Goal: Information Seeking & Learning: Learn about a topic

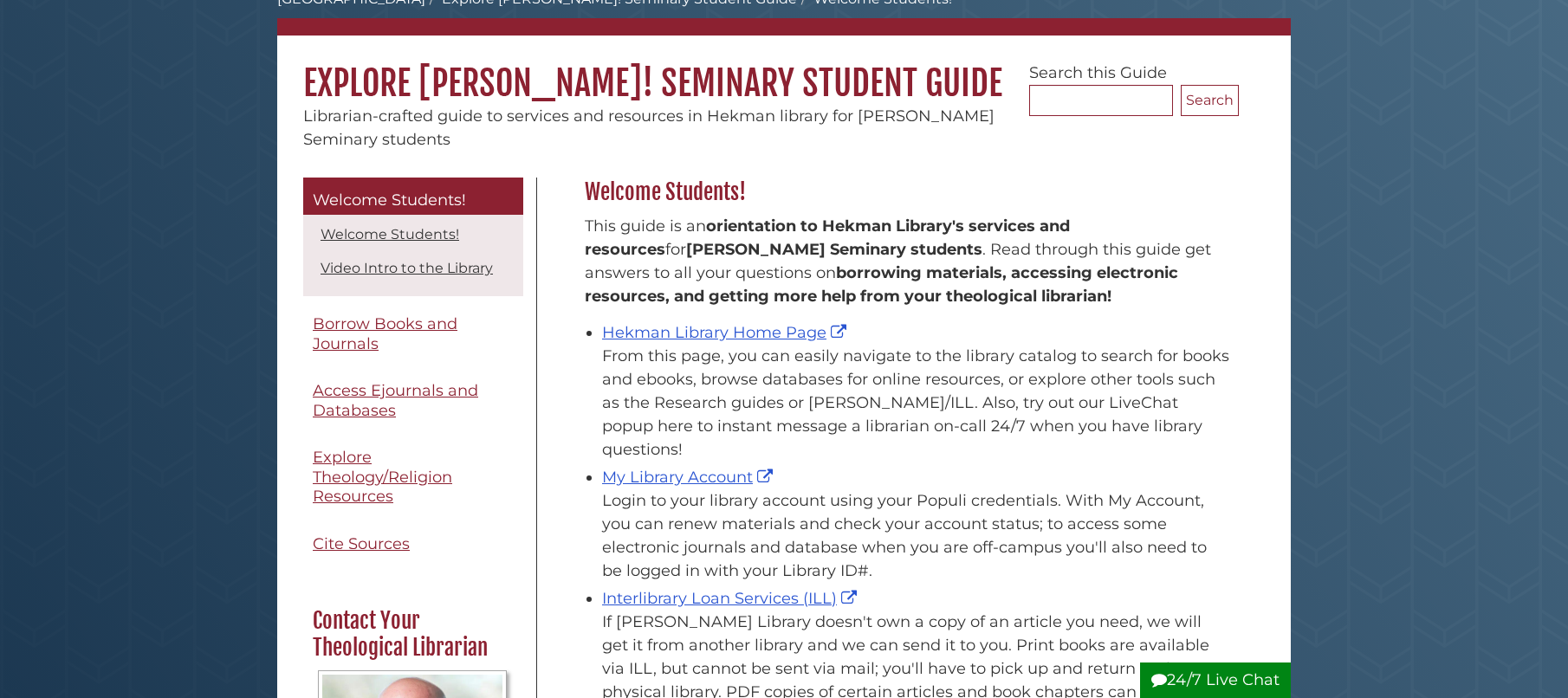
scroll to position [112, 0]
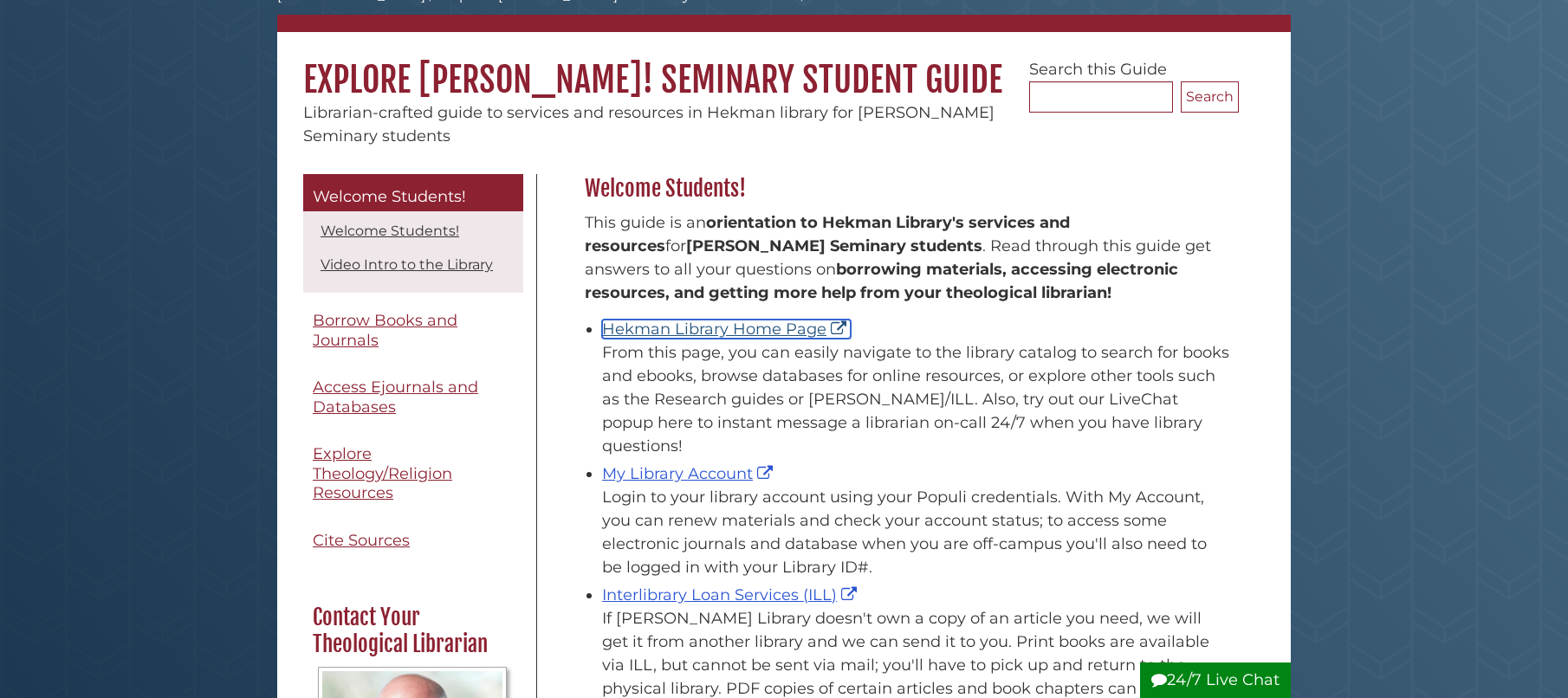
click at [658, 334] on link "Hekman Library Home Page" at bounding box center [726, 329] width 249 height 19
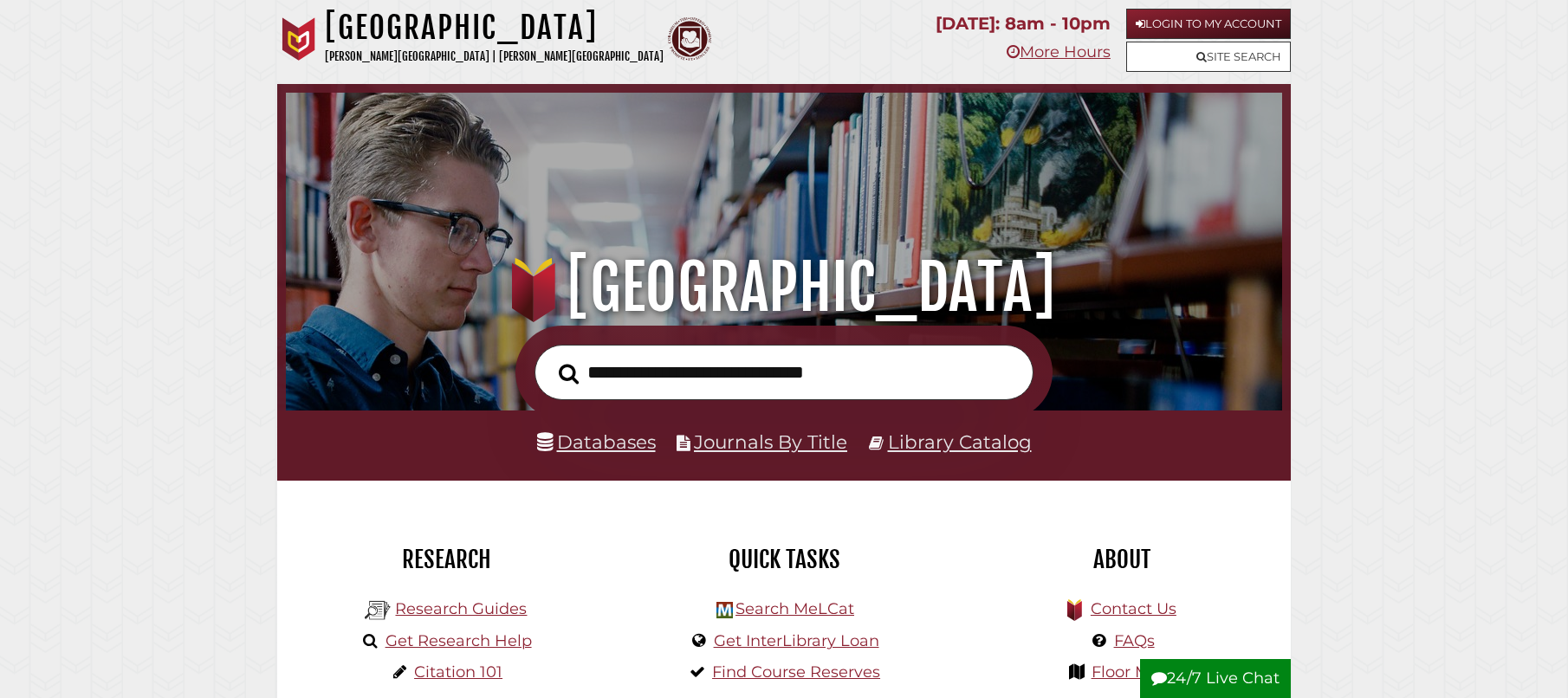
scroll to position [329, 987]
click at [769, 383] on input "text" at bounding box center [784, 373] width 499 height 56
type input "**********"
click at [550, 358] on button "Search" at bounding box center [568, 374] width 37 height 31
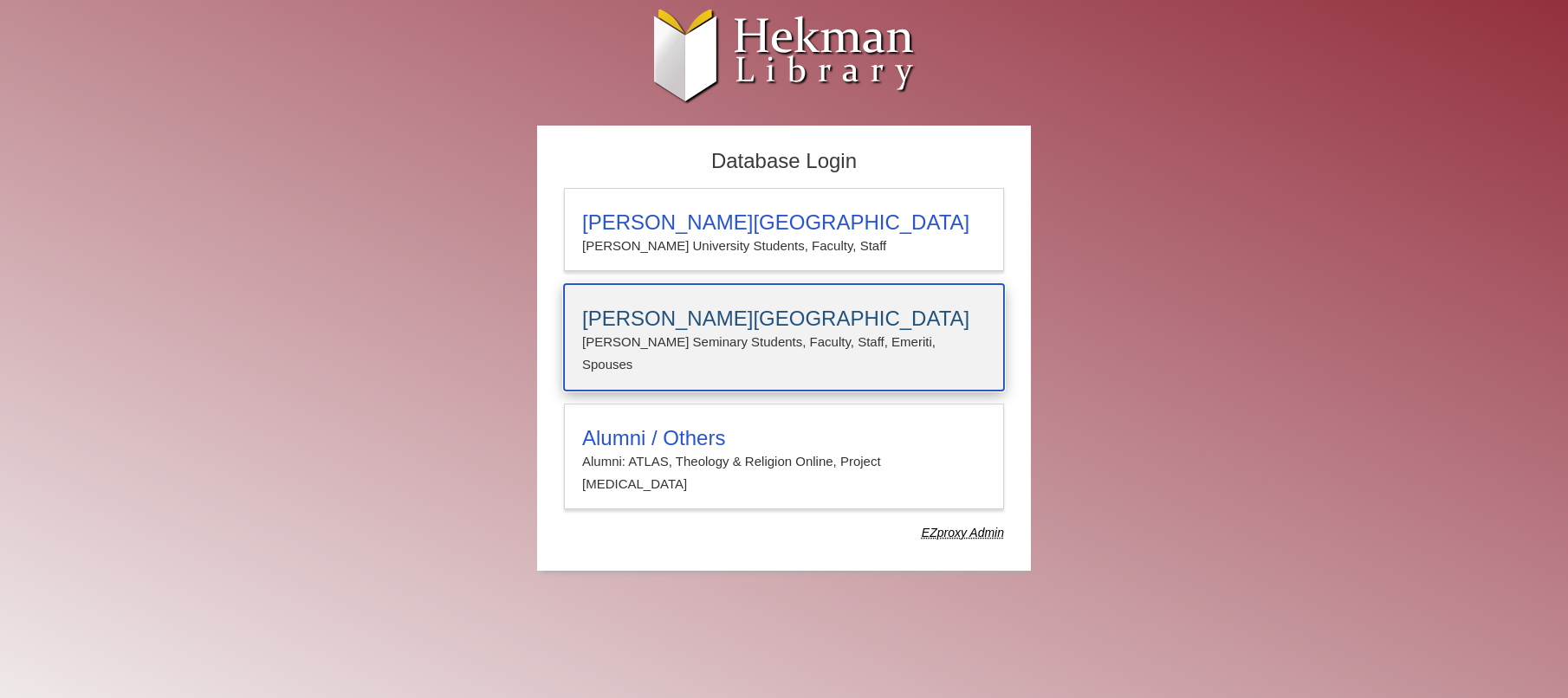
click at [640, 325] on h3 "Calvin Theological Seminary" at bounding box center [784, 318] width 404 height 24
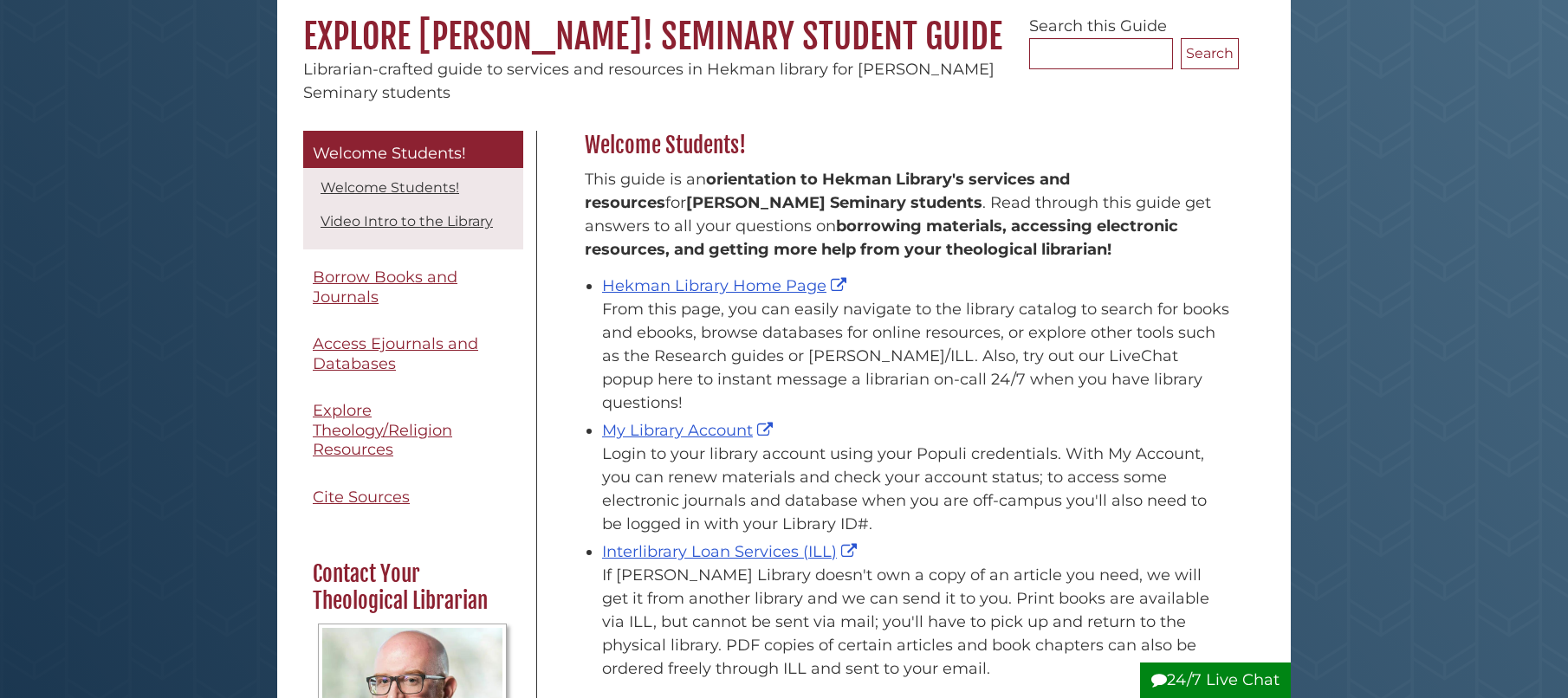
scroll to position [179, 0]
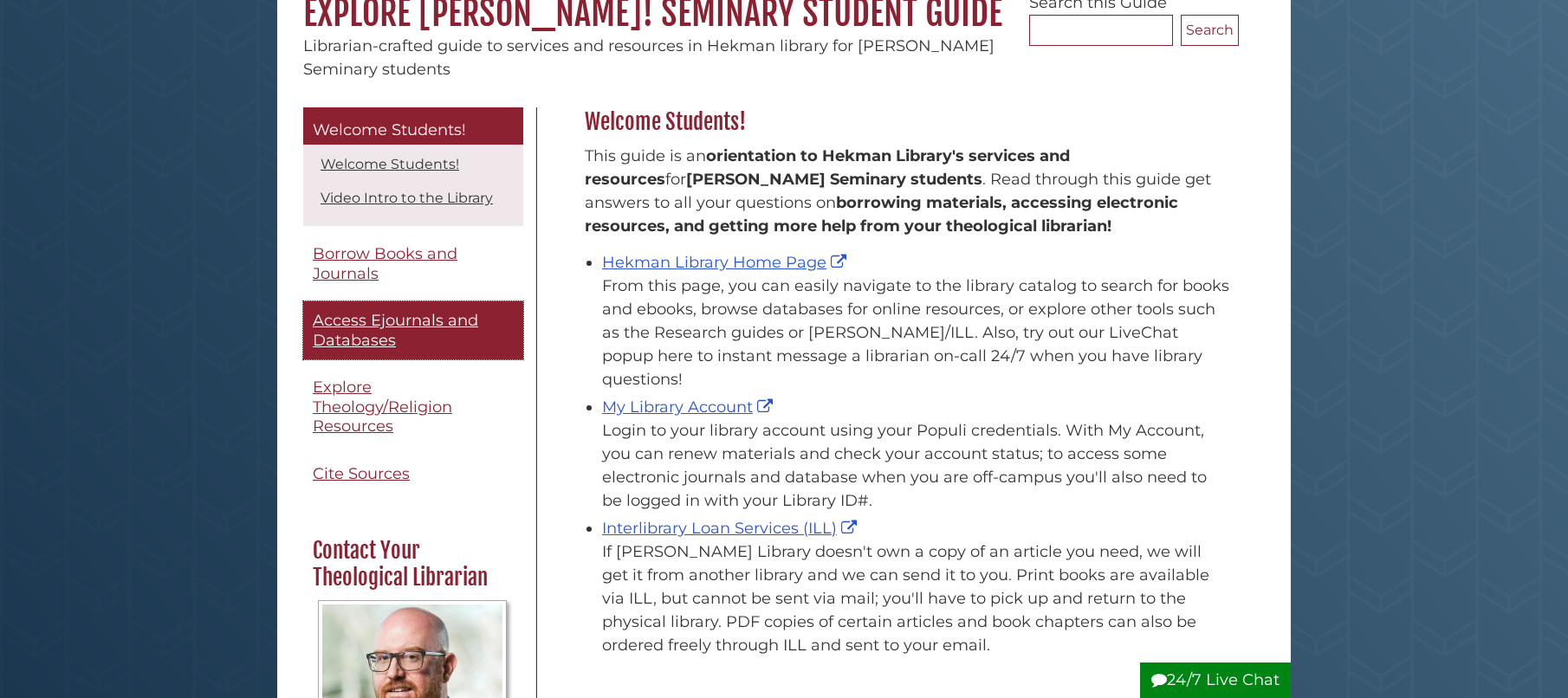
click at [346, 332] on span "Access Ejournals and Databases" at bounding box center [395, 330] width 165 height 39
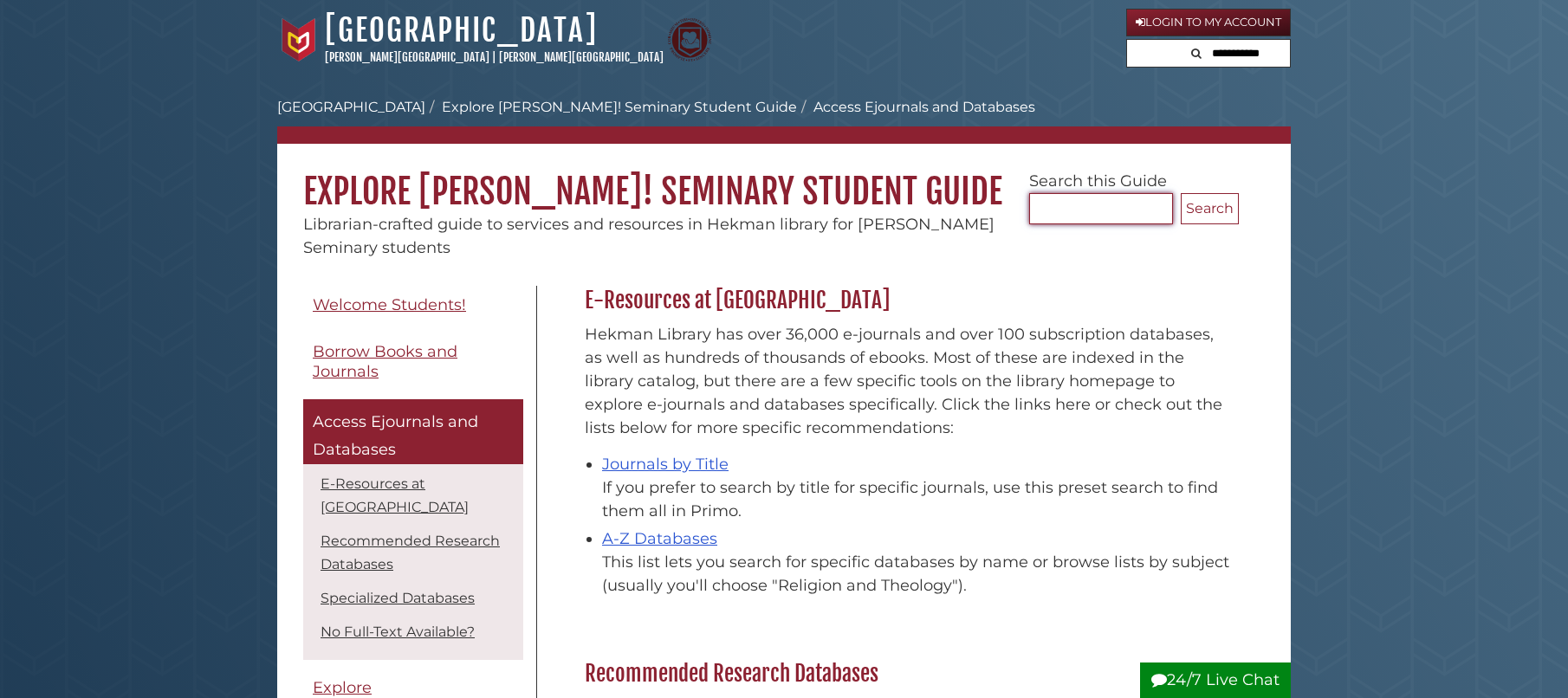
click at [1064, 206] on input "Search..." at bounding box center [1101, 209] width 144 height 31
type input "********"
click at [1181, 193] on button "Search" at bounding box center [1210, 209] width 58 height 31
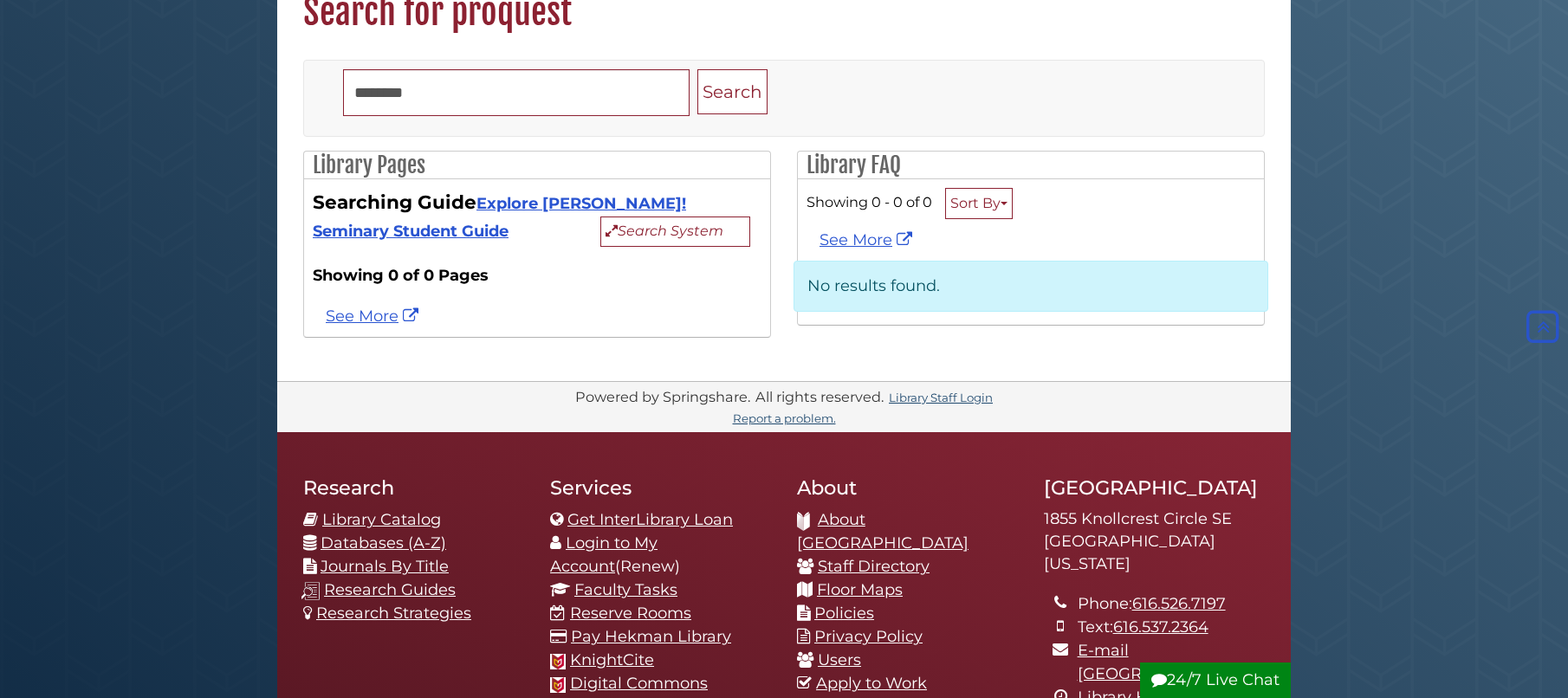
scroll to position [162, 0]
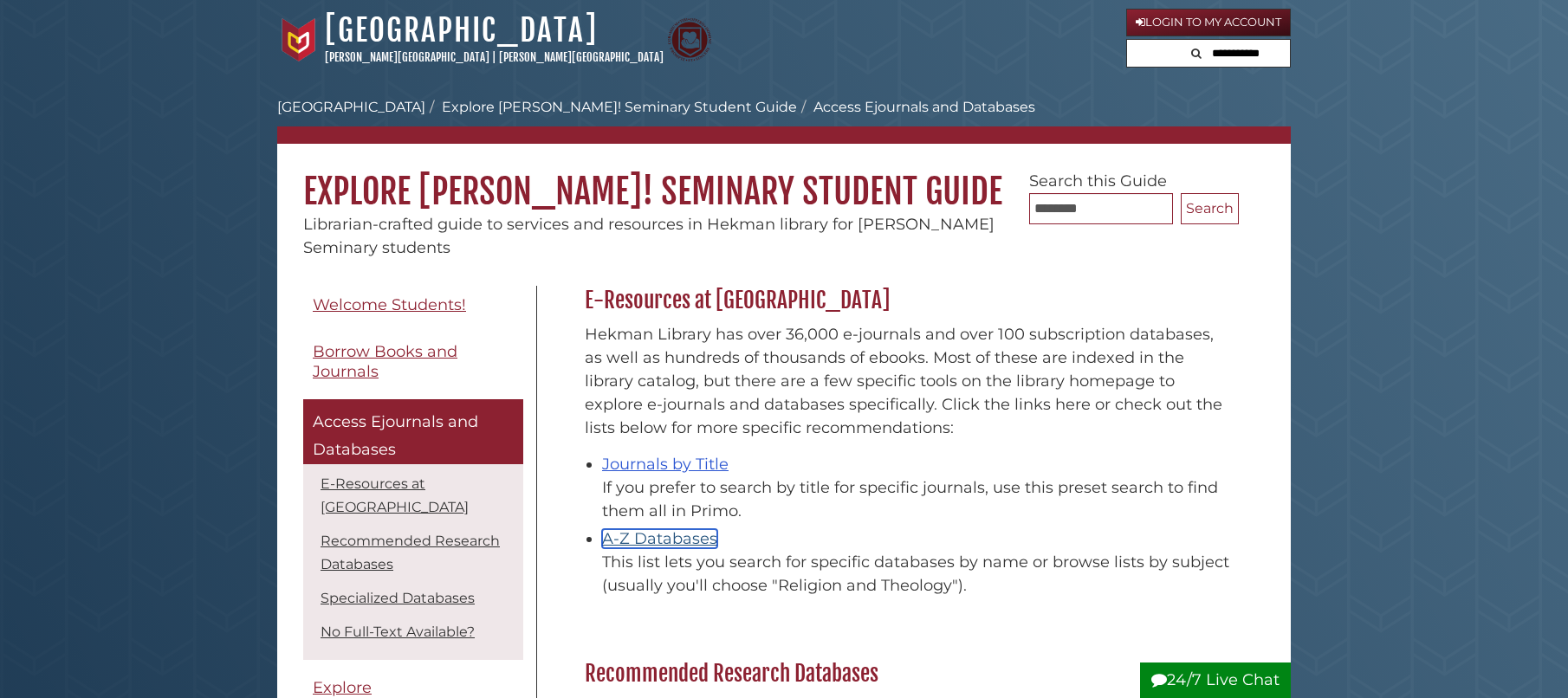
click at [658, 548] on link "A-Z Databases" at bounding box center [659, 539] width 116 height 19
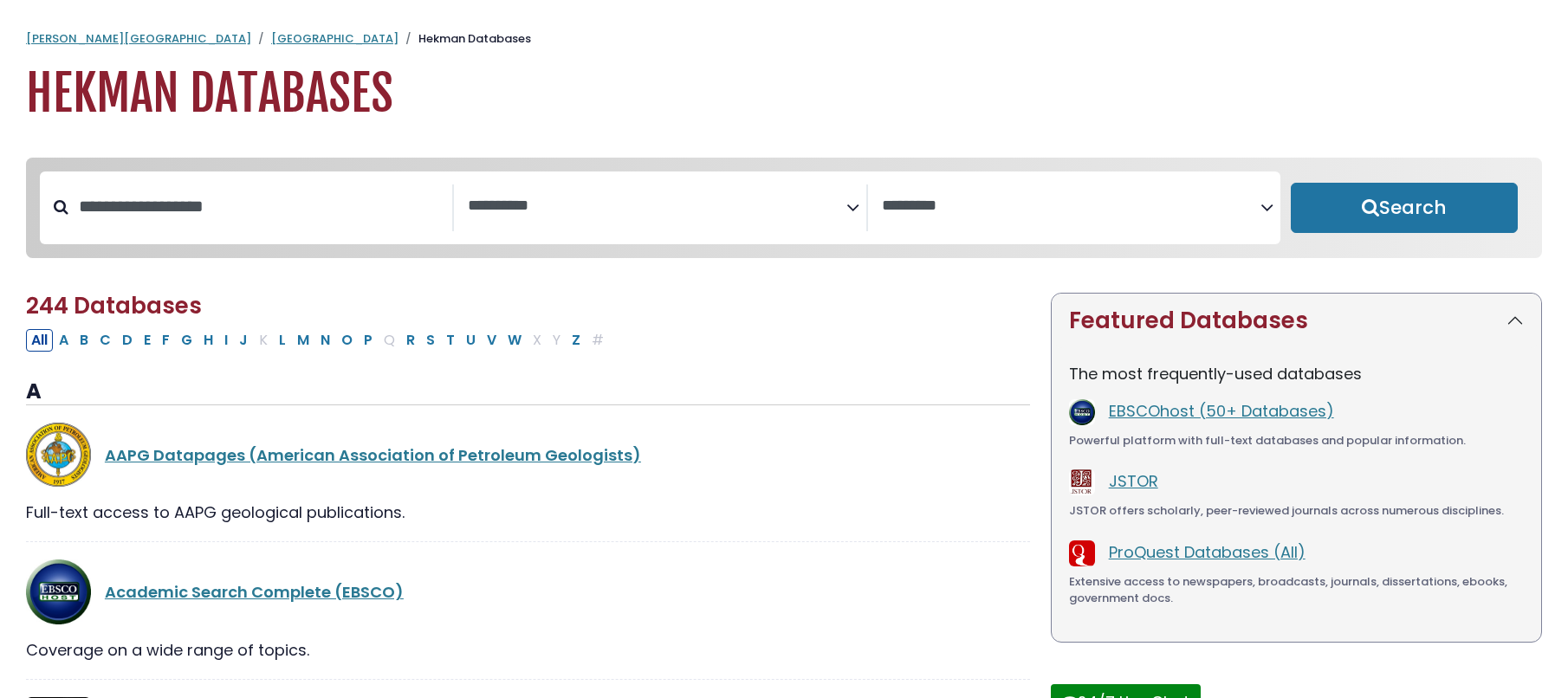
select select "Database Subject Filter"
select select "Database Vendors Filter"
click at [189, 220] on input "Search database by title or keyword" at bounding box center [259, 206] width 384 height 28
click at [366, 343] on button "P" at bounding box center [368, 340] width 19 height 22
select select "Database Subject Filter"
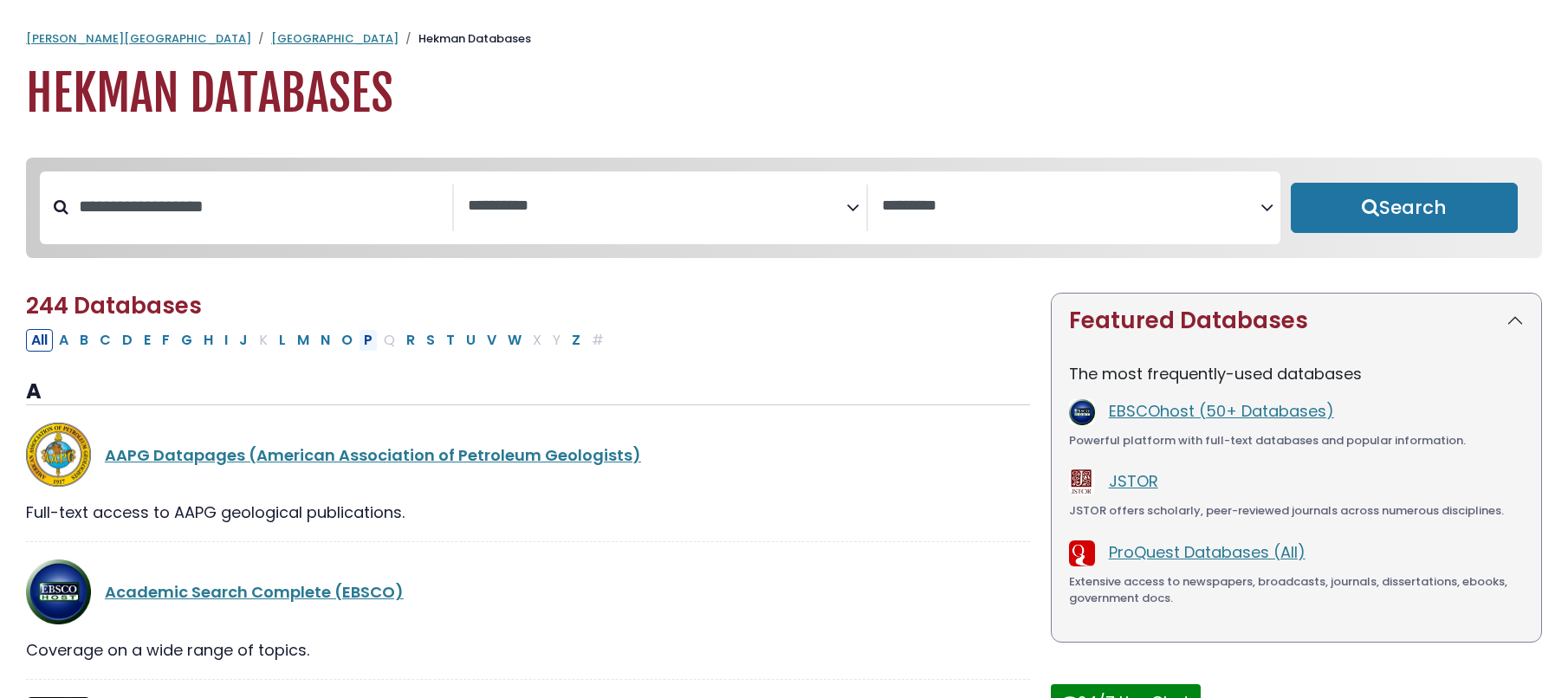
select select "Database Vendors Filter"
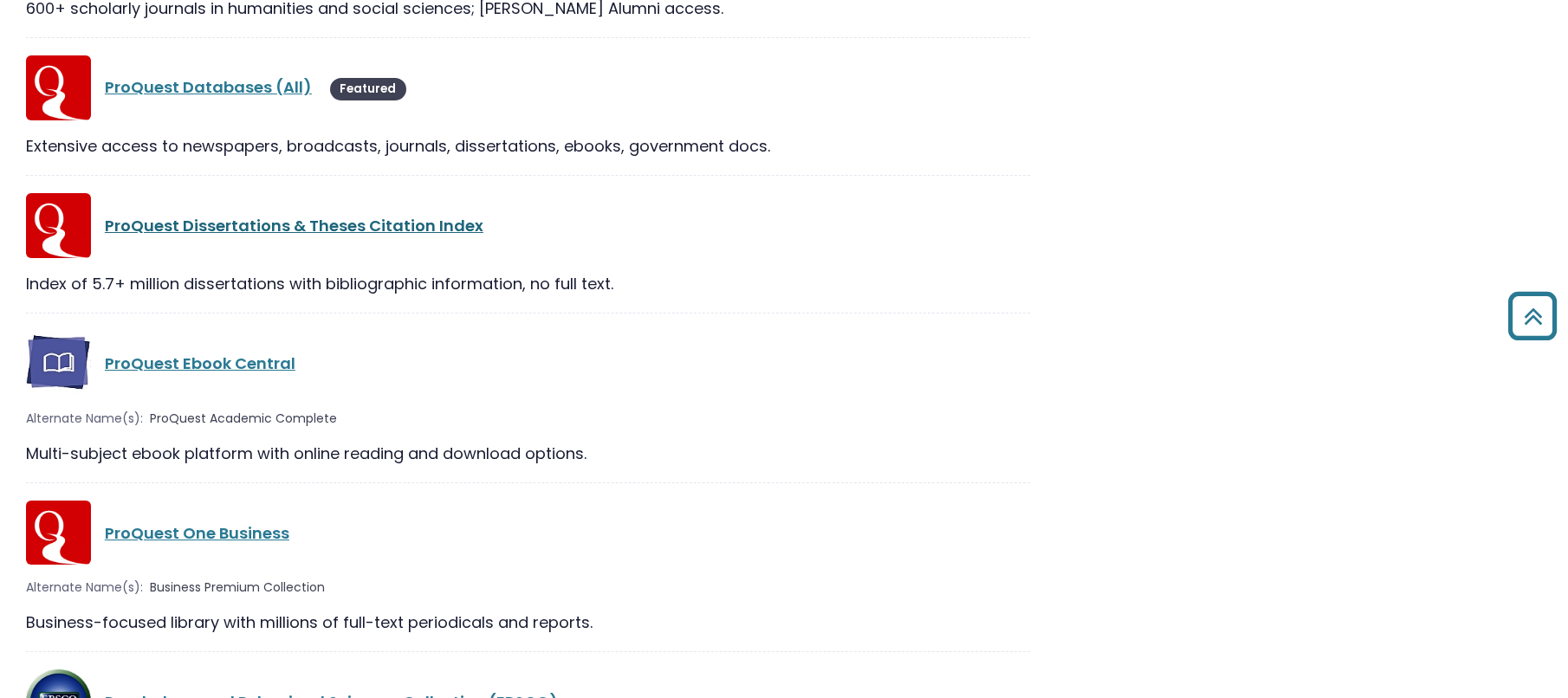
scroll to position [2190, 0]
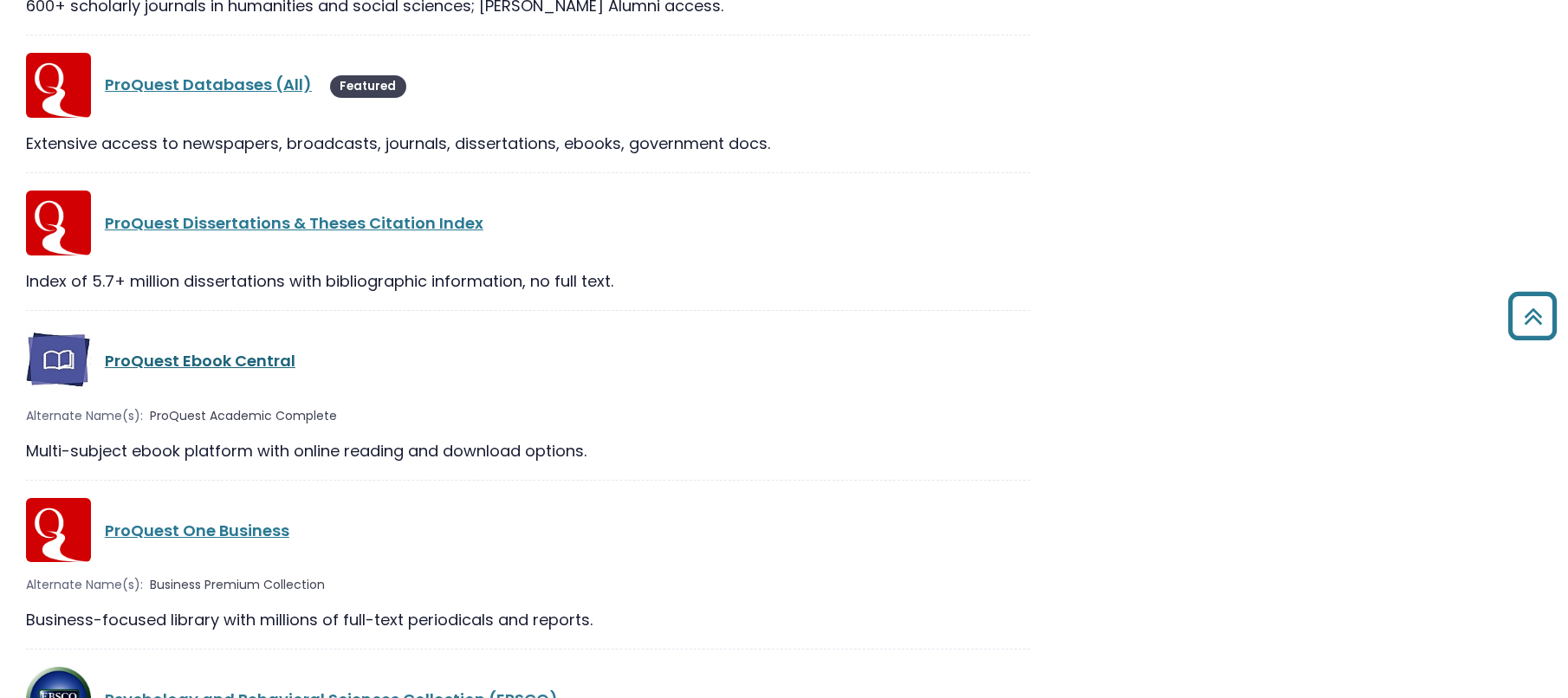
click at [194, 369] on link "ProQuest Ebook Central" at bounding box center [200, 360] width 190 height 21
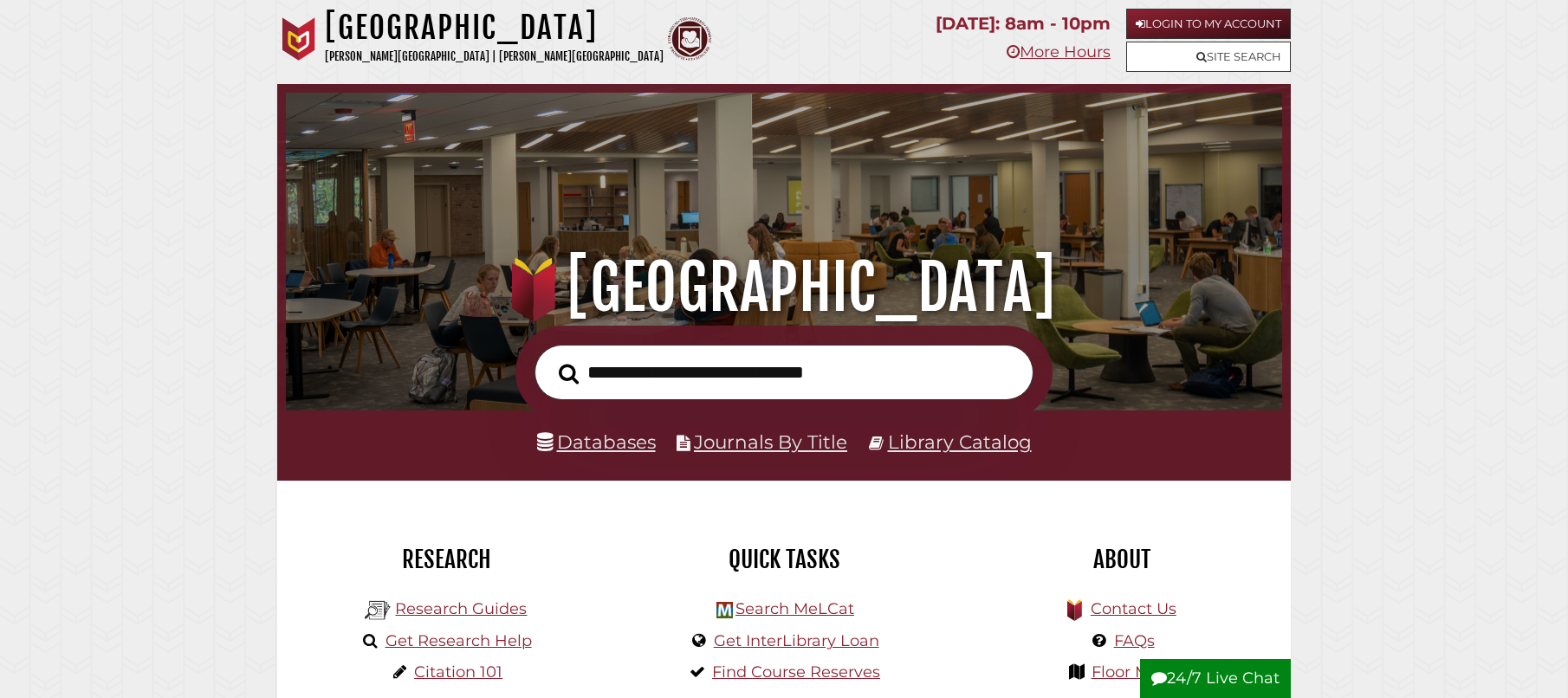
scroll to position [329, 987]
click at [656, 382] on input "text" at bounding box center [784, 373] width 499 height 56
type input "**********"
click at [550, 358] on button "Search" at bounding box center [568, 374] width 37 height 31
